Goal: Transaction & Acquisition: Purchase product/service

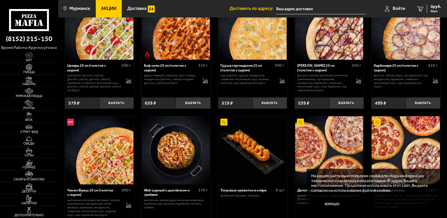
scroll to position [175, 0]
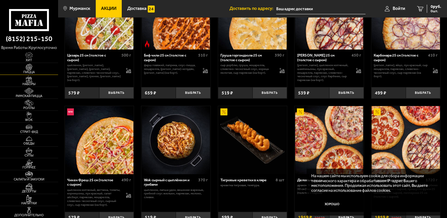
click at [27, 65] on img at bounding box center [29, 67] width 18 height 7
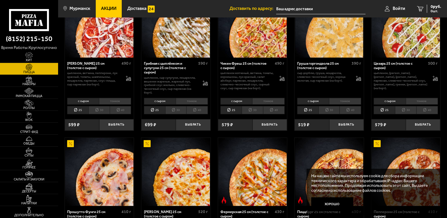
scroll to position [263, 0]
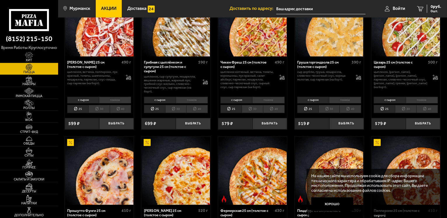
click at [421, 99] on li "тонкое" at bounding box center [422, 100] width 32 height 7
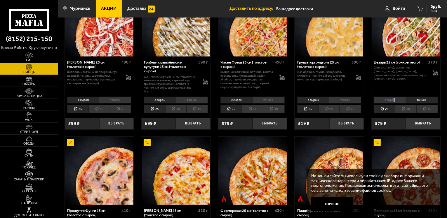
click at [394, 101] on li "с сыром" at bounding box center [389, 100] width 32 height 7
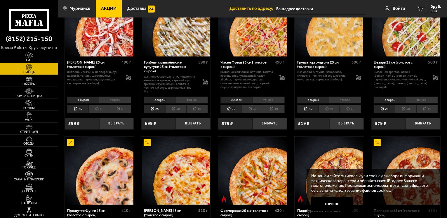
click at [421, 102] on li "тонкое" at bounding box center [422, 100] width 32 height 7
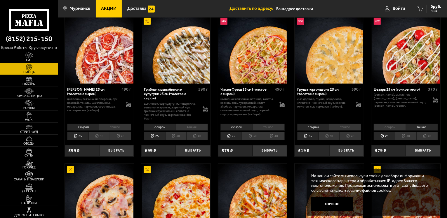
scroll to position [233, 0]
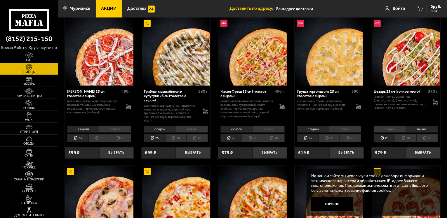
click at [409, 142] on li "30" at bounding box center [405, 138] width 21 height 8
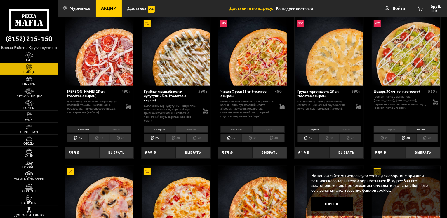
click at [386, 137] on li "25" at bounding box center [383, 138] width 21 height 8
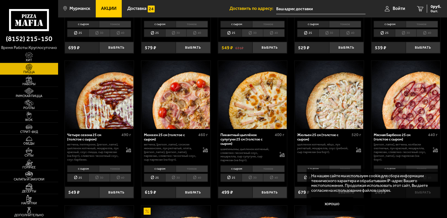
scroll to position [625, 0]
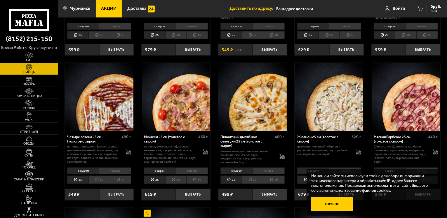
click at [344, 203] on button "Хорошо" at bounding box center [332, 205] width 42 height 14
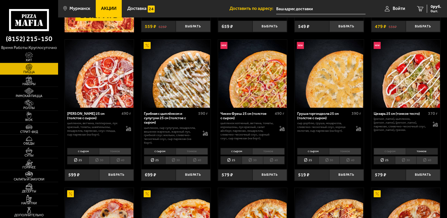
scroll to position [216, 0]
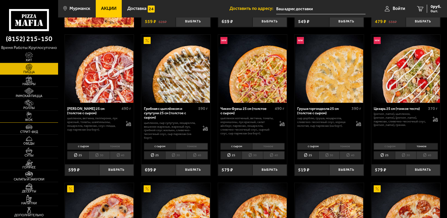
click at [32, 121] on span "WOK" at bounding box center [29, 119] width 58 height 3
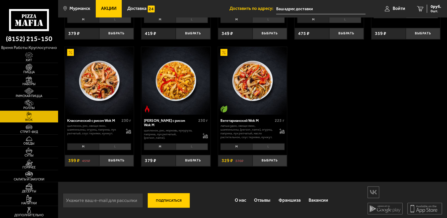
scroll to position [317, 0]
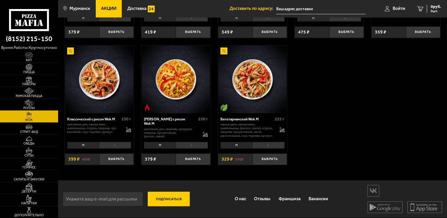
click at [26, 103] on img at bounding box center [29, 103] width 18 height 7
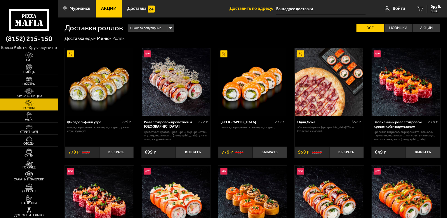
click at [35, 91] on img at bounding box center [29, 91] width 18 height 7
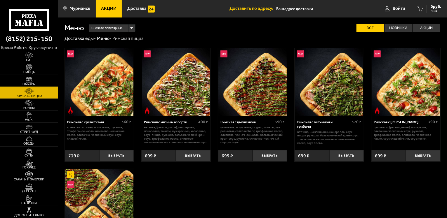
click at [33, 76] on img at bounding box center [29, 79] width 18 height 7
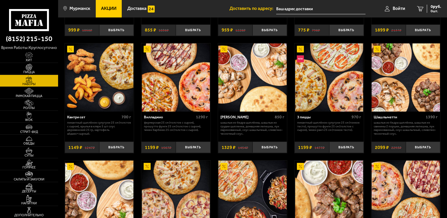
scroll to position [146, 0]
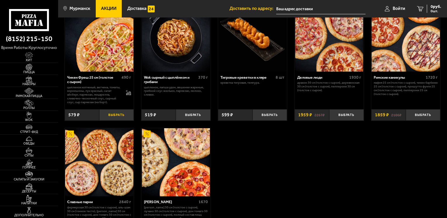
scroll to position [321, 0]
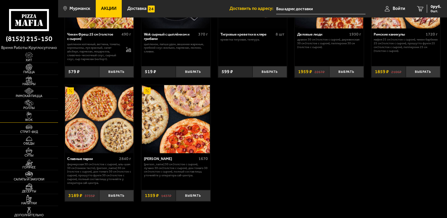
click at [27, 121] on span "WOK" at bounding box center [29, 119] width 58 height 3
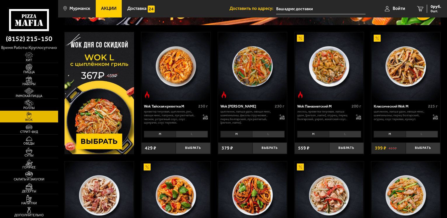
scroll to position [58, 0]
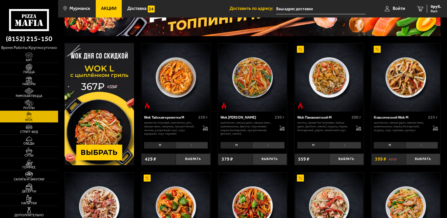
click at [321, 86] on img at bounding box center [329, 77] width 68 height 68
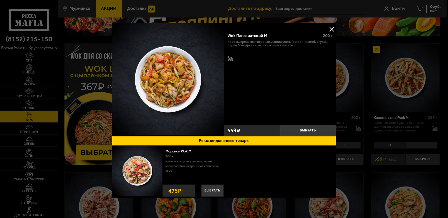
click at [386, 88] on div at bounding box center [224, 109] width 448 height 218
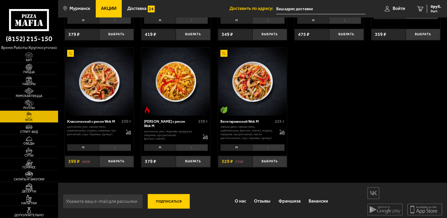
scroll to position [317, 0]
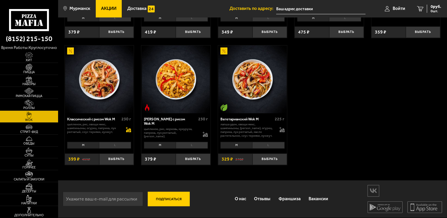
click at [126, 134] on div "цыпленок, рис, овощи микс, шампиньоны, огурец, паприка, лук репчатый, соус тери…" at bounding box center [99, 128] width 64 height 11
click at [130, 133] on icon at bounding box center [128, 132] width 5 height 2
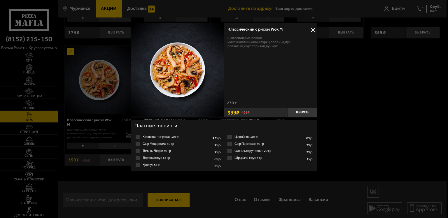
click at [392, 112] on div at bounding box center [224, 109] width 448 height 218
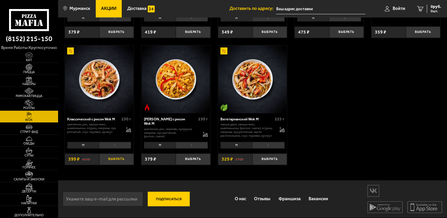
click at [114, 158] on button "Выбрать" at bounding box center [116, 159] width 34 height 11
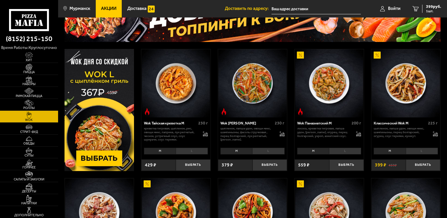
scroll to position [55, 0]
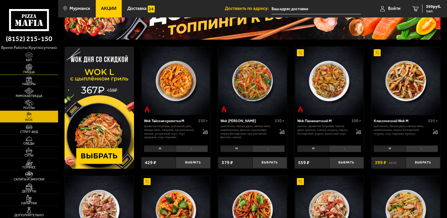
click at [32, 70] on img at bounding box center [29, 67] width 18 height 7
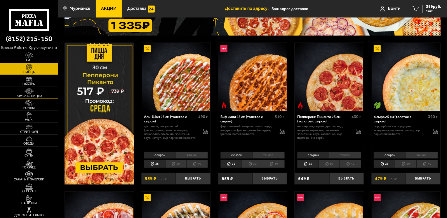
scroll to position [58, 0]
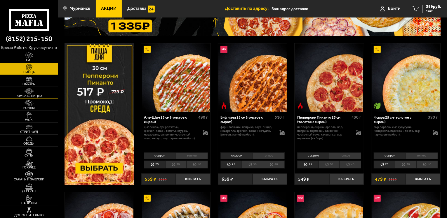
click at [30, 93] on img at bounding box center [29, 91] width 18 height 7
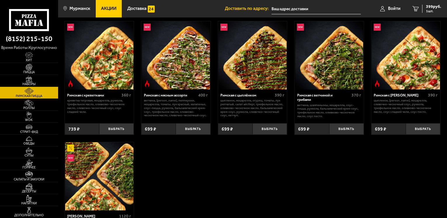
scroll to position [29, 0]
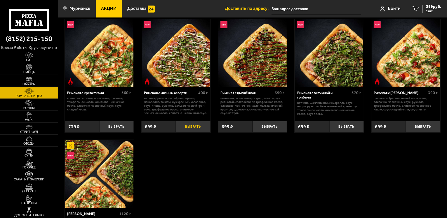
click at [198, 127] on button "Выбрать" at bounding box center [193, 126] width 34 height 11
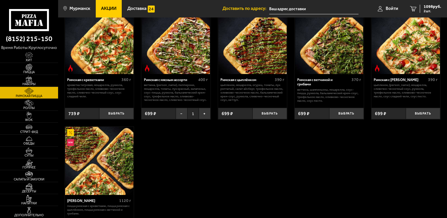
scroll to position [27, 0]
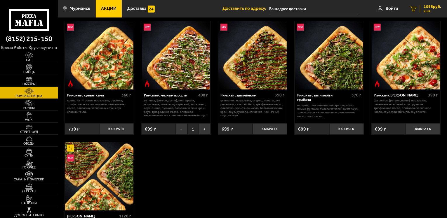
click at [430, 11] on span "2 шт." at bounding box center [432, 11] width 18 height 4
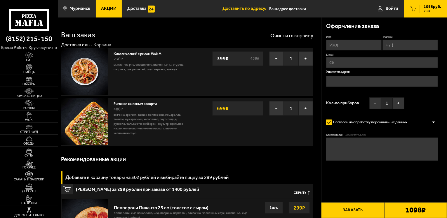
click at [338, 42] on input "Имя" at bounding box center [353, 45] width 55 height 11
type input "Павел"
click at [397, 50] on input "Телефон" at bounding box center [409, 45] width 55 height 11
type input "+7 (953) 752-25-29"
type input "Partisan51_rus@hotmail.com"
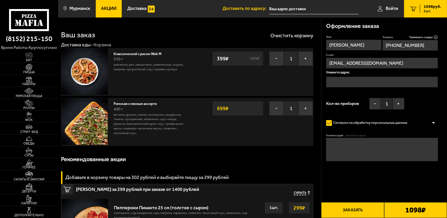
type input "+7 (953) 752-25-29"
click at [347, 79] on input "text" at bounding box center [382, 82] width 112 height 11
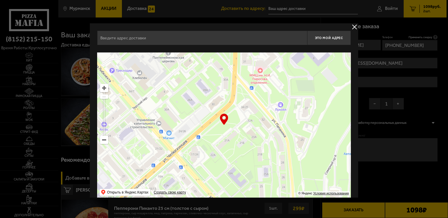
click at [235, 40] on input "text" at bounding box center [202, 38] width 210 height 15
type input "Мурманск, улица Шмидта, 37, подъезд 1"
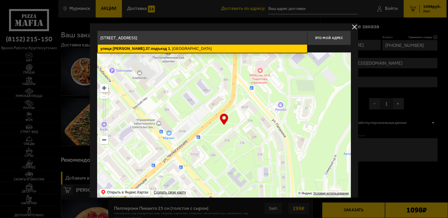
click at [175, 47] on ymaps "улица Шмидта , 37 , подъезд 1 , Мурманск" at bounding box center [202, 49] width 209 height 8
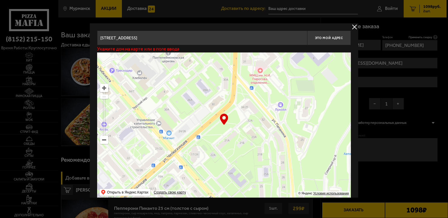
type input "улица Шмидта, 37, подъезд 1"
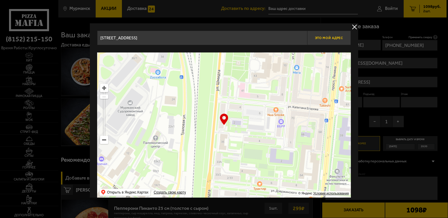
click at [326, 40] on button "Это мой адрес" at bounding box center [329, 38] width 44 height 15
type input "улица Шмидта, 37, подъезд 1"
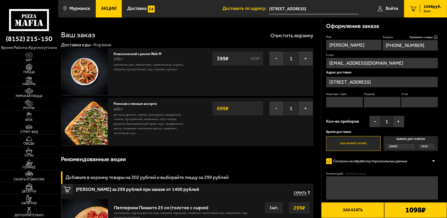
click at [348, 102] on input "Квартира / офис" at bounding box center [344, 102] width 37 height 11
click at [384, 103] on input "Подъезд" at bounding box center [381, 102] width 37 height 11
click at [340, 104] on input "1" at bounding box center [344, 102] width 37 height 11
type input "10"
click at [389, 106] on input "Подъезд" at bounding box center [381, 102] width 37 height 11
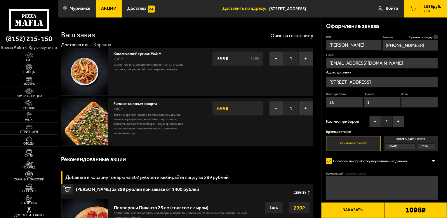
type input "1"
click at [419, 103] on input "Этаж" at bounding box center [419, 102] width 37 height 11
type input "4"
click at [400, 79] on input "улица Шмидта, 37, подъезд 1" at bounding box center [382, 82] width 112 height 11
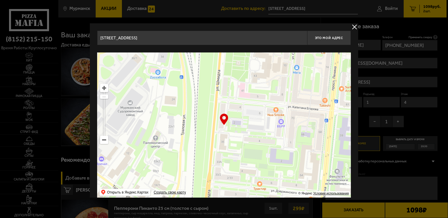
drag, startPoint x: 161, startPoint y: 38, endPoint x: 132, endPoint y: 40, distance: 28.9
click at [132, 40] on input "улица Шмидта, 37, подъезд 1" at bounding box center [202, 38] width 210 height 15
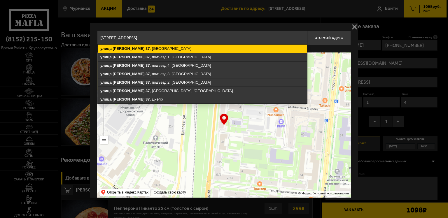
click at [272, 45] on ymaps "улица Шмидта , 37 , Мурманск" at bounding box center [202, 49] width 209 height 8
type input "Мурманск, улица Шмидта, 37"
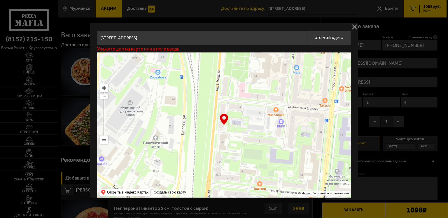
type input "улица Шмидта, 37"
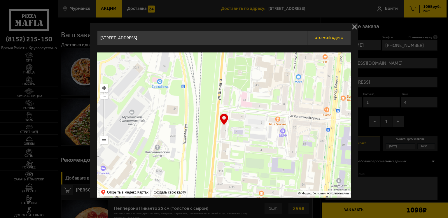
click at [320, 36] on span "Это мой адрес" at bounding box center [329, 38] width 28 height 4
type input "улица Шмидта, 37"
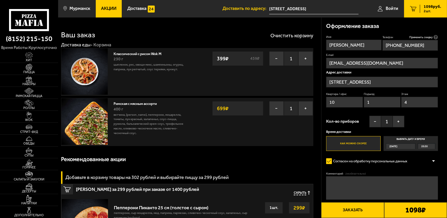
click at [348, 142] on label "Как можно скорее" at bounding box center [353, 143] width 55 height 15
click at [0, 0] on input "Как можно скорее" at bounding box center [0, 0] width 0 height 0
click at [353, 212] on button "Заказать" at bounding box center [352, 210] width 63 height 16
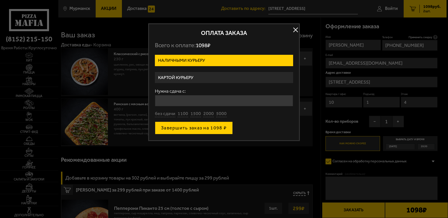
click at [190, 130] on button "Завершить заказ на 1098 ₽" at bounding box center [194, 128] width 78 height 13
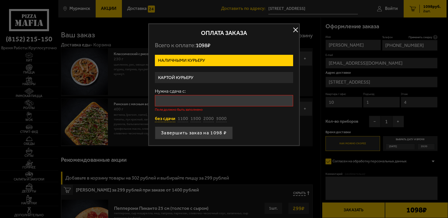
click at [162, 118] on button "без сдачи" at bounding box center [165, 119] width 20 height 6
type input "0"
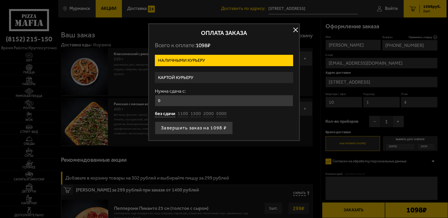
click at [182, 79] on label "Картой курьеру" at bounding box center [224, 77] width 138 height 11
click at [0, 0] on input "Картой курьеру" at bounding box center [0, 0] width 0 height 0
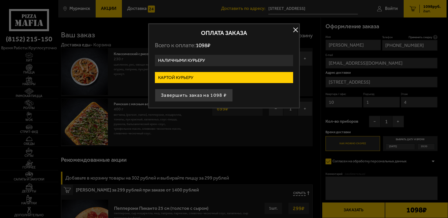
click at [190, 59] on label "Наличными курьеру" at bounding box center [224, 60] width 138 height 11
click at [0, 0] on input "Наличными курьеру" at bounding box center [0, 0] width 0 height 0
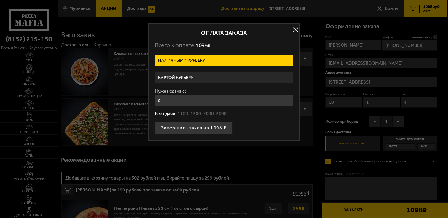
click at [185, 73] on label "Картой курьеру" at bounding box center [224, 77] width 138 height 11
click at [0, 0] on input "Картой курьеру" at bounding box center [0, 0] width 0 height 0
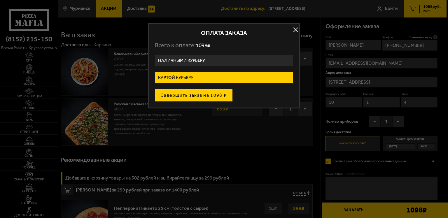
click at [190, 98] on button "Завершить заказ на 1098 ₽" at bounding box center [194, 95] width 78 height 13
